Goal: Transaction & Acquisition: Obtain resource

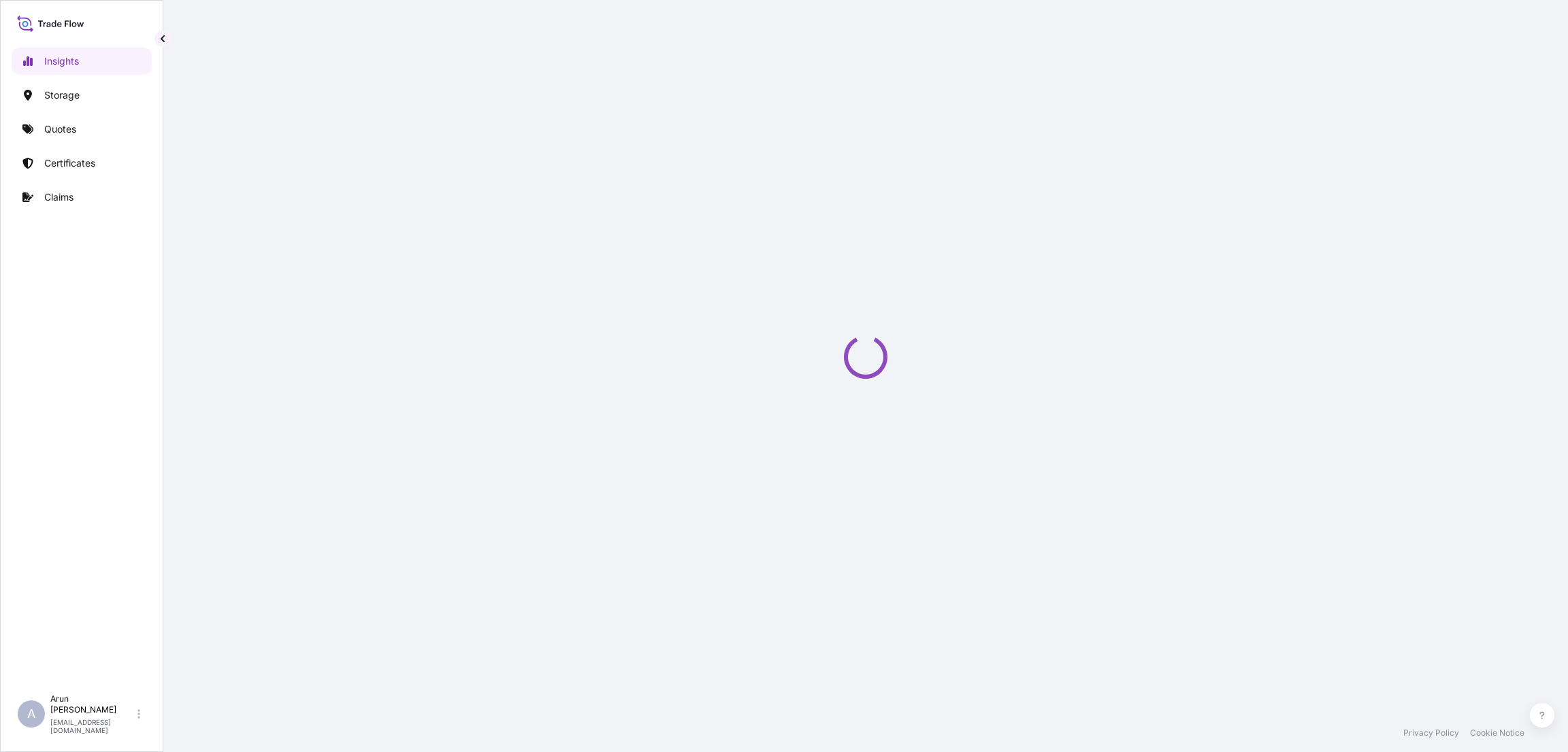
select select "2025"
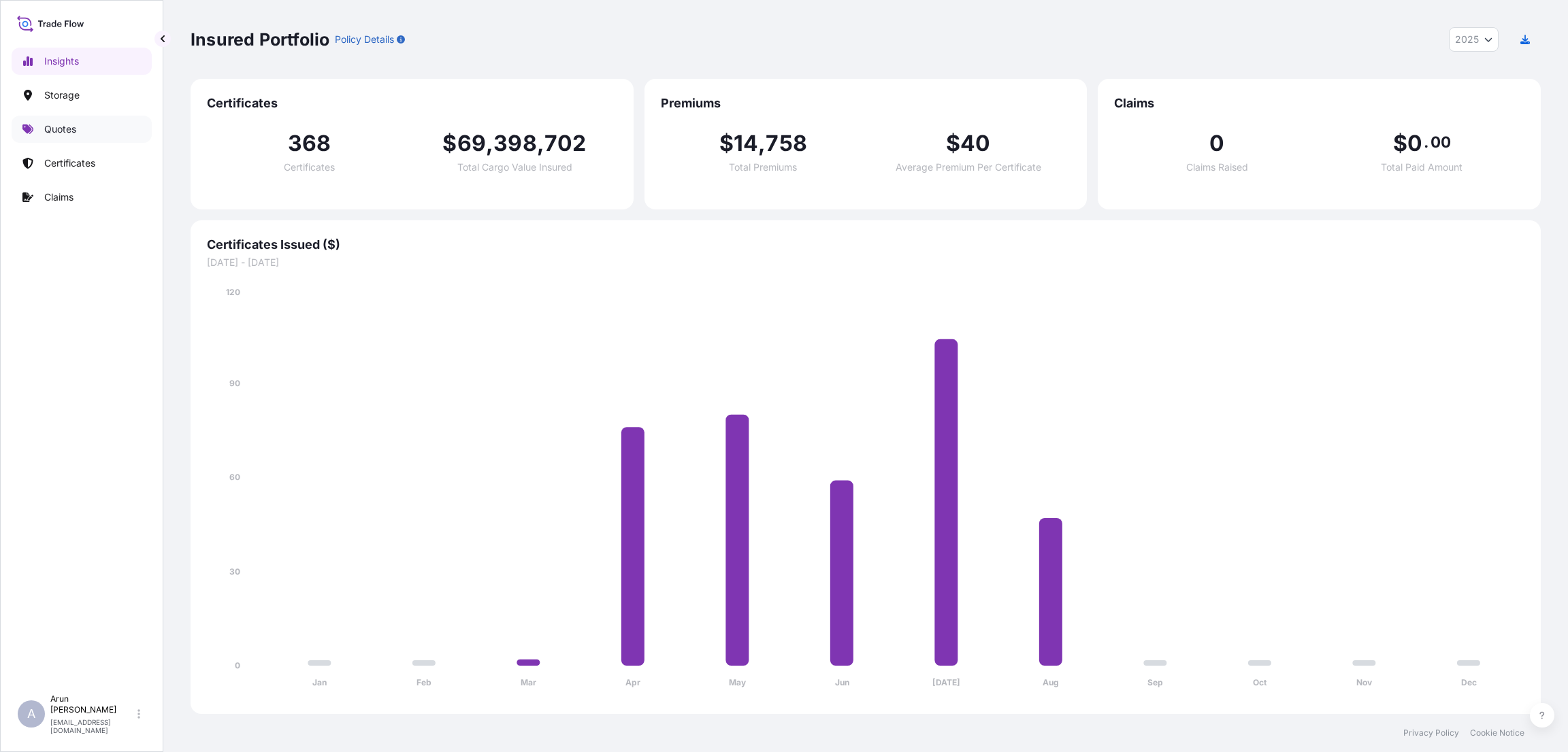
click at [56, 120] on link "Quotes" at bounding box center [81, 129] width 140 height 27
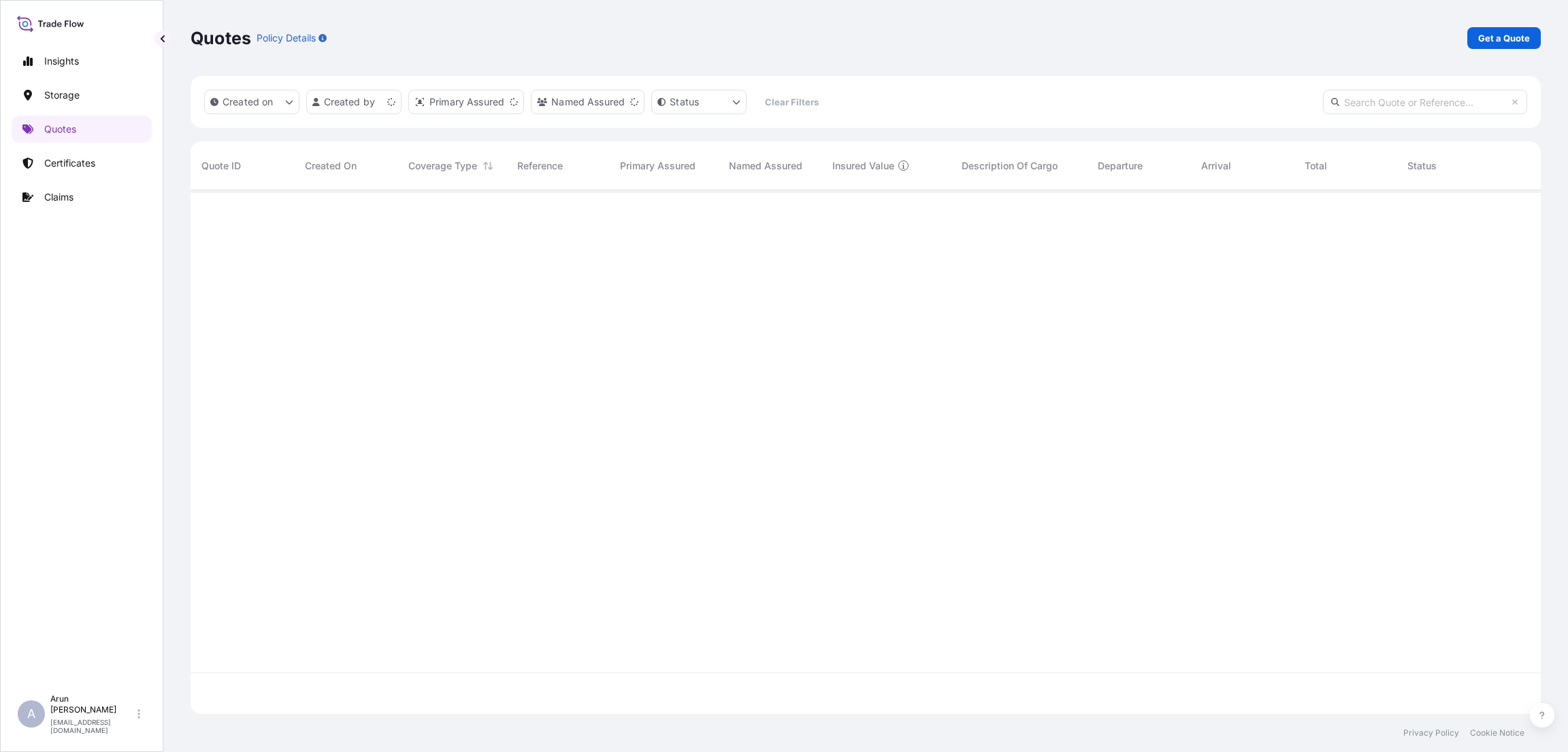
scroll to position [515, 1334]
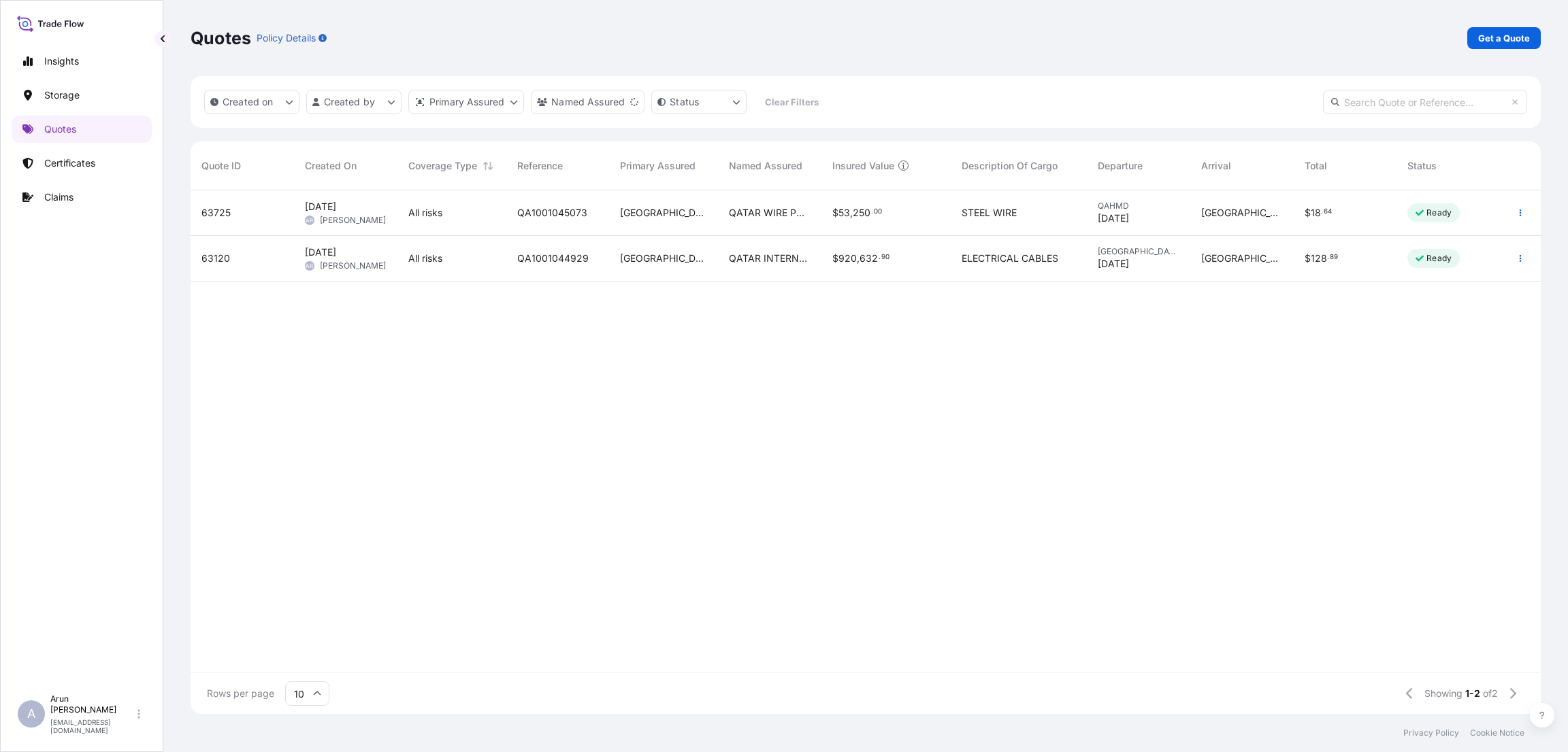
click at [874, 210] on span "00" at bounding box center [878, 212] width 8 height 5
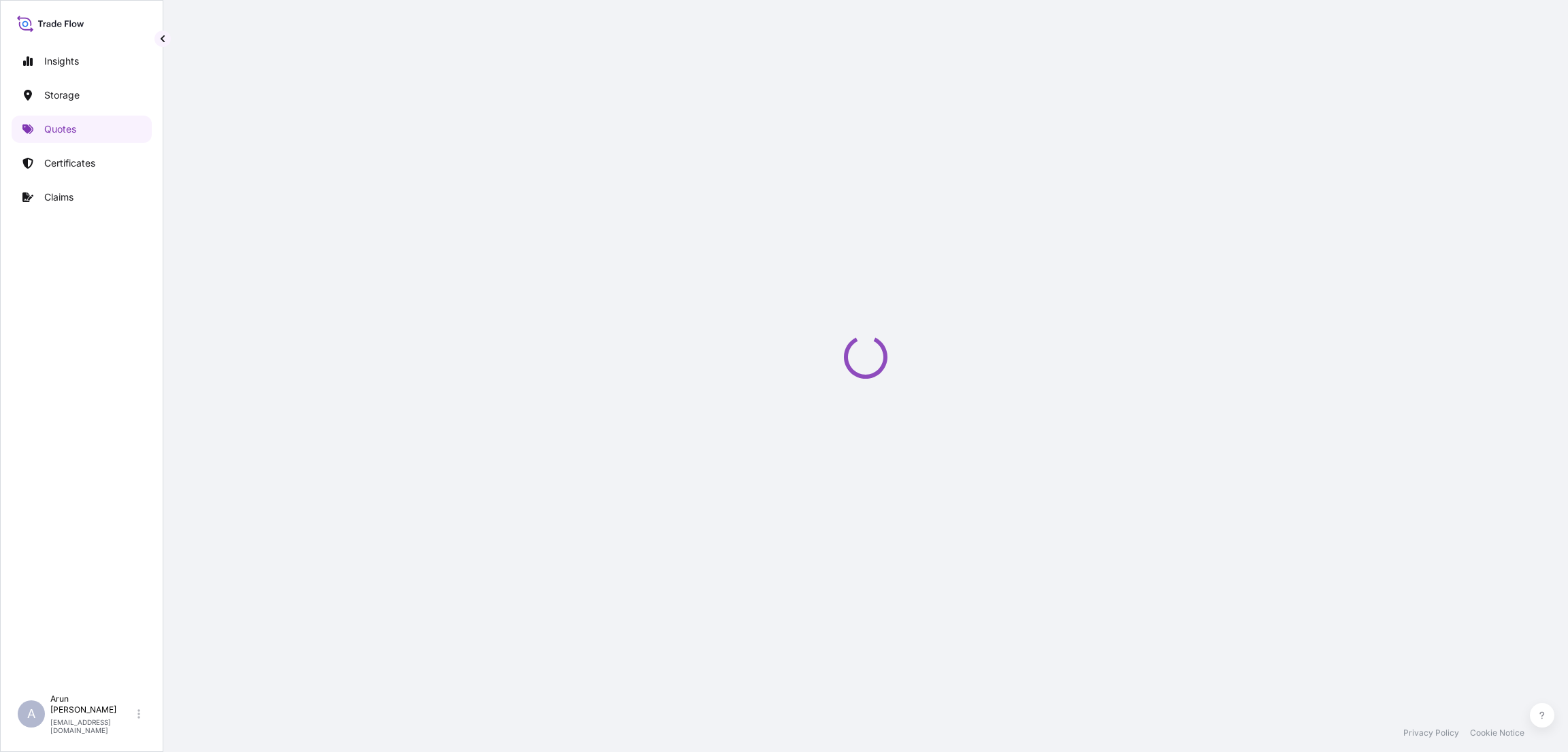
select select "Road / [GEOGRAPHIC_DATA]"
select select "Water"
select select "Road / [GEOGRAPHIC_DATA]"
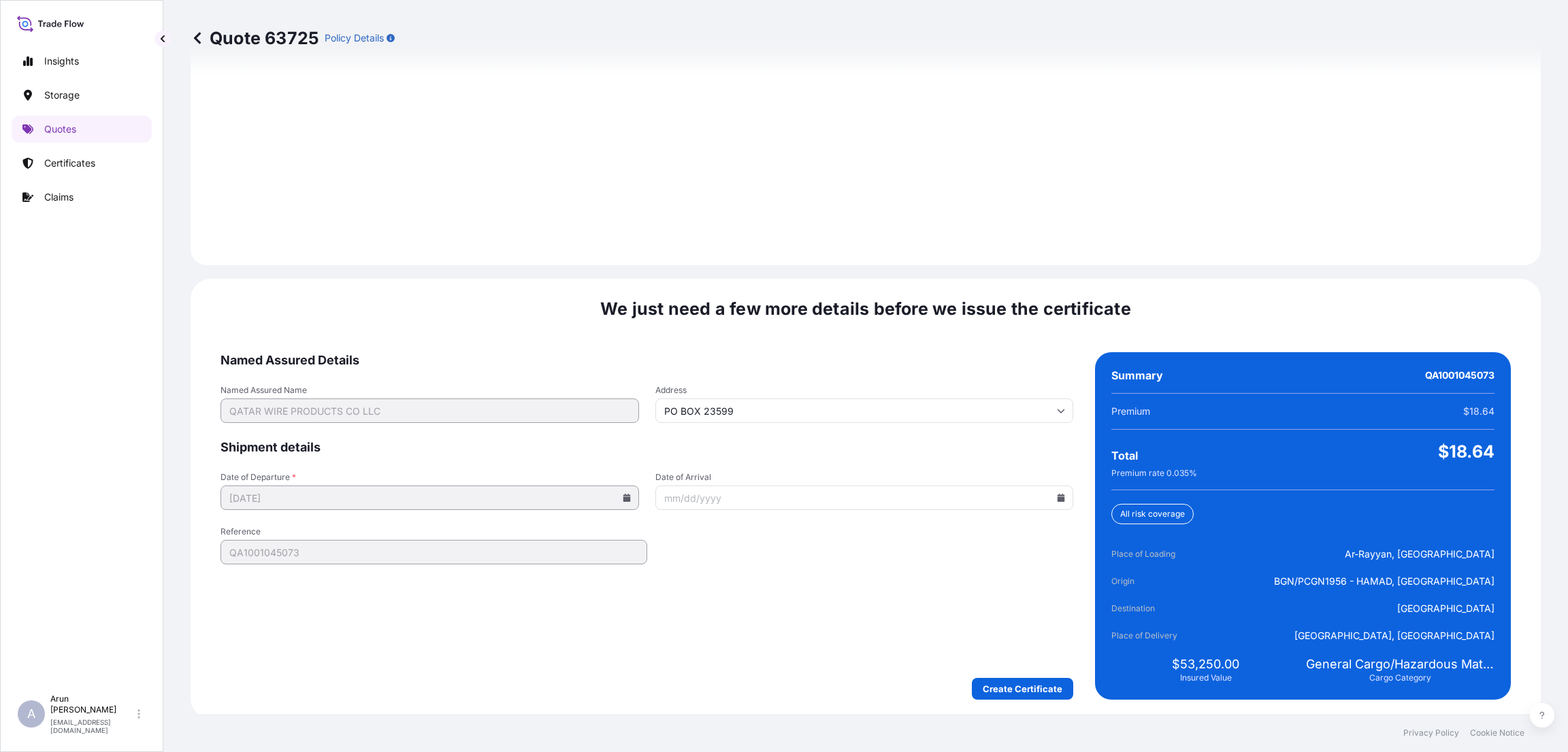
scroll to position [1935, 0]
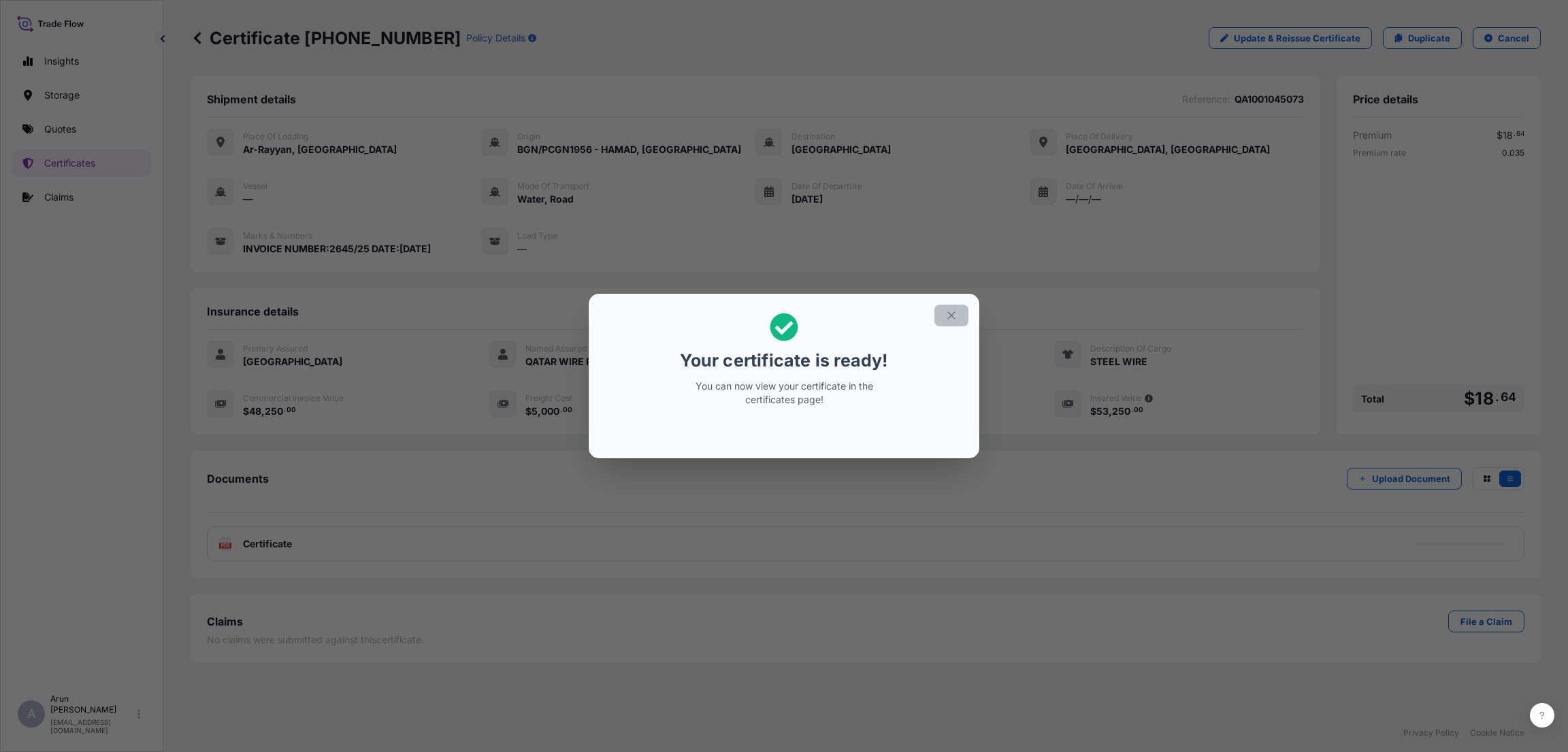
click at [964, 314] on button "button" at bounding box center [951, 316] width 34 height 21
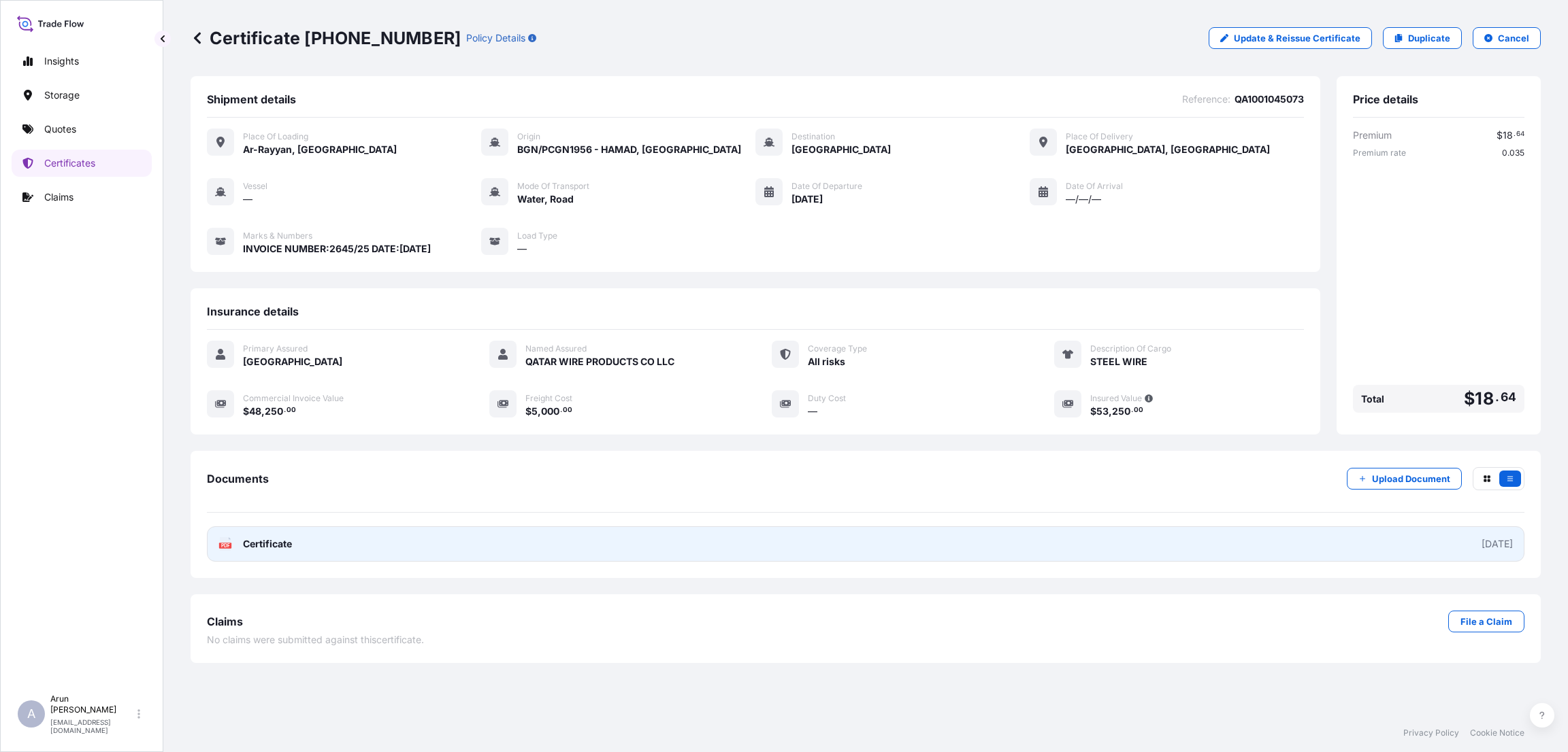
click at [451, 539] on link "PDF Certificate [DATE]" at bounding box center [866, 544] width 1317 height 35
